Goal: Task Accomplishment & Management: Use online tool/utility

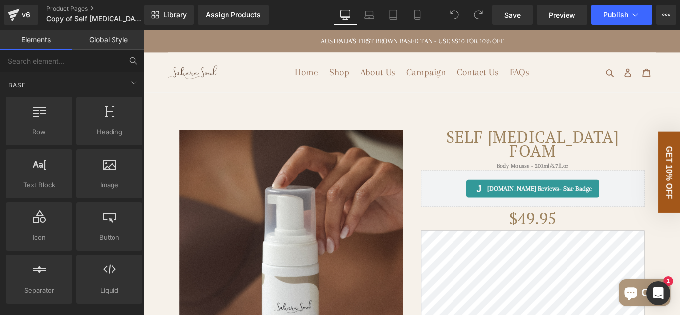
click at [131, 63] on icon at bounding box center [133, 60] width 9 height 9
click at [53, 65] on input "text" at bounding box center [61, 61] width 122 height 22
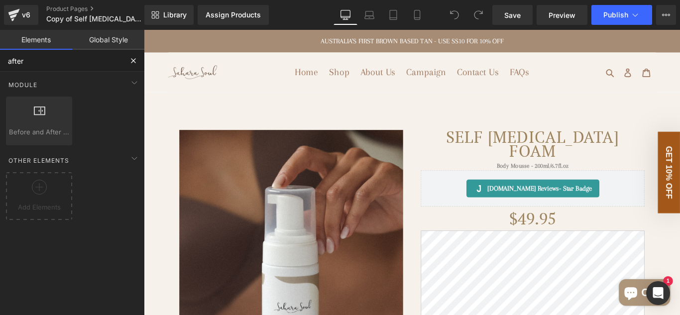
type input "after"
